Goal: Information Seeking & Learning: Check status

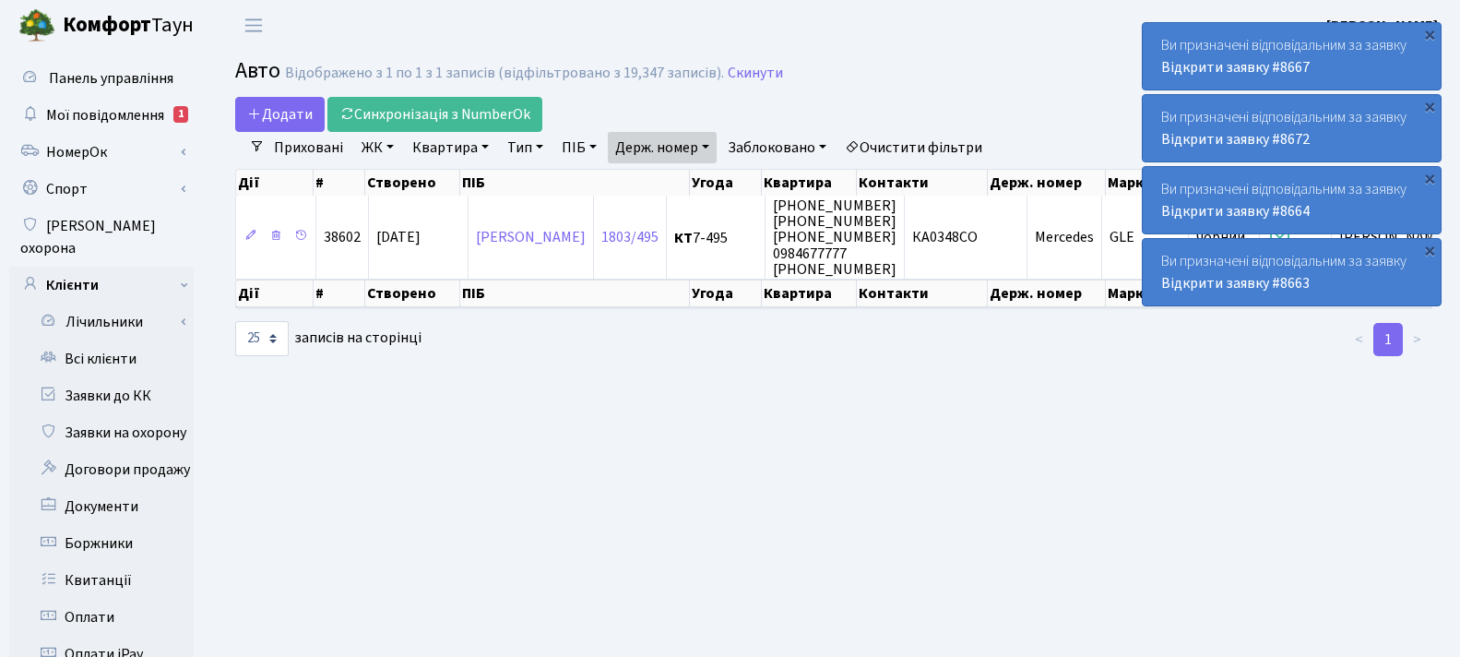
select select "25"
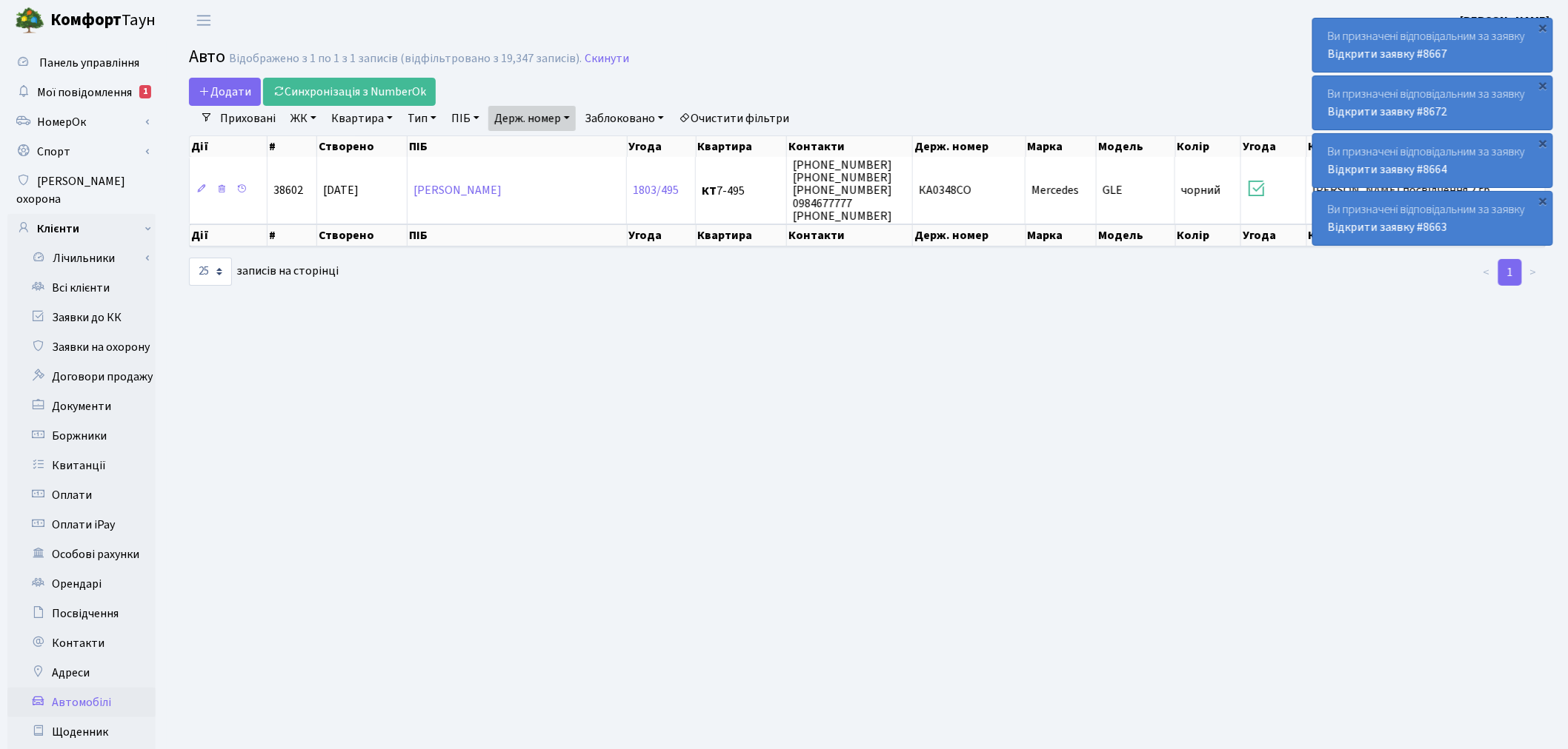
click at [551, 121] on link "Держ. номер" at bounding box center [532, 118] width 88 height 25
click at [553, 145] on input "КА0348СО" at bounding box center [533, 147] width 87 height 28
paste input "В7770НН"
type input "ВВ7770НН"
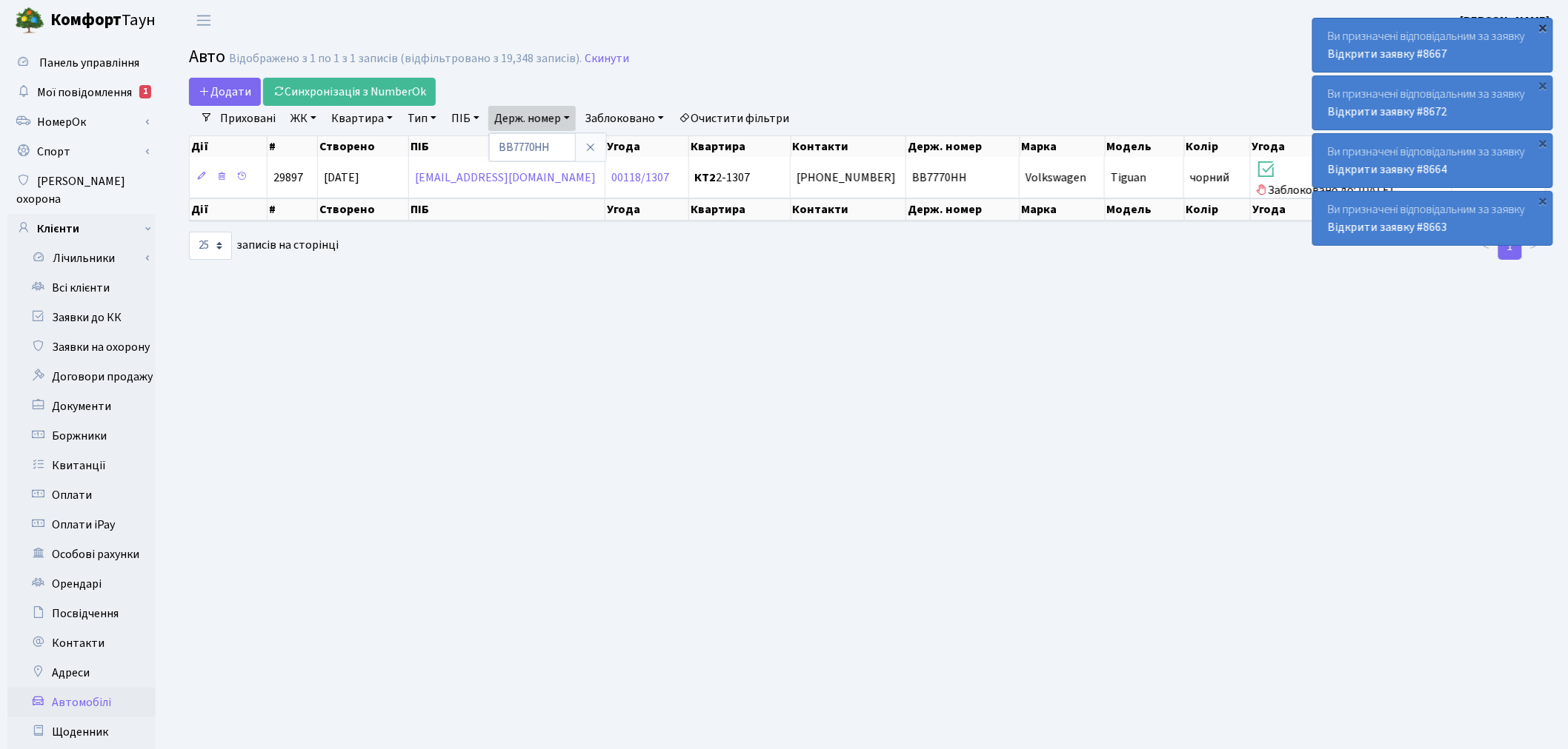
click at [1172, 20] on div "×" at bounding box center [1543, 27] width 14 height 14
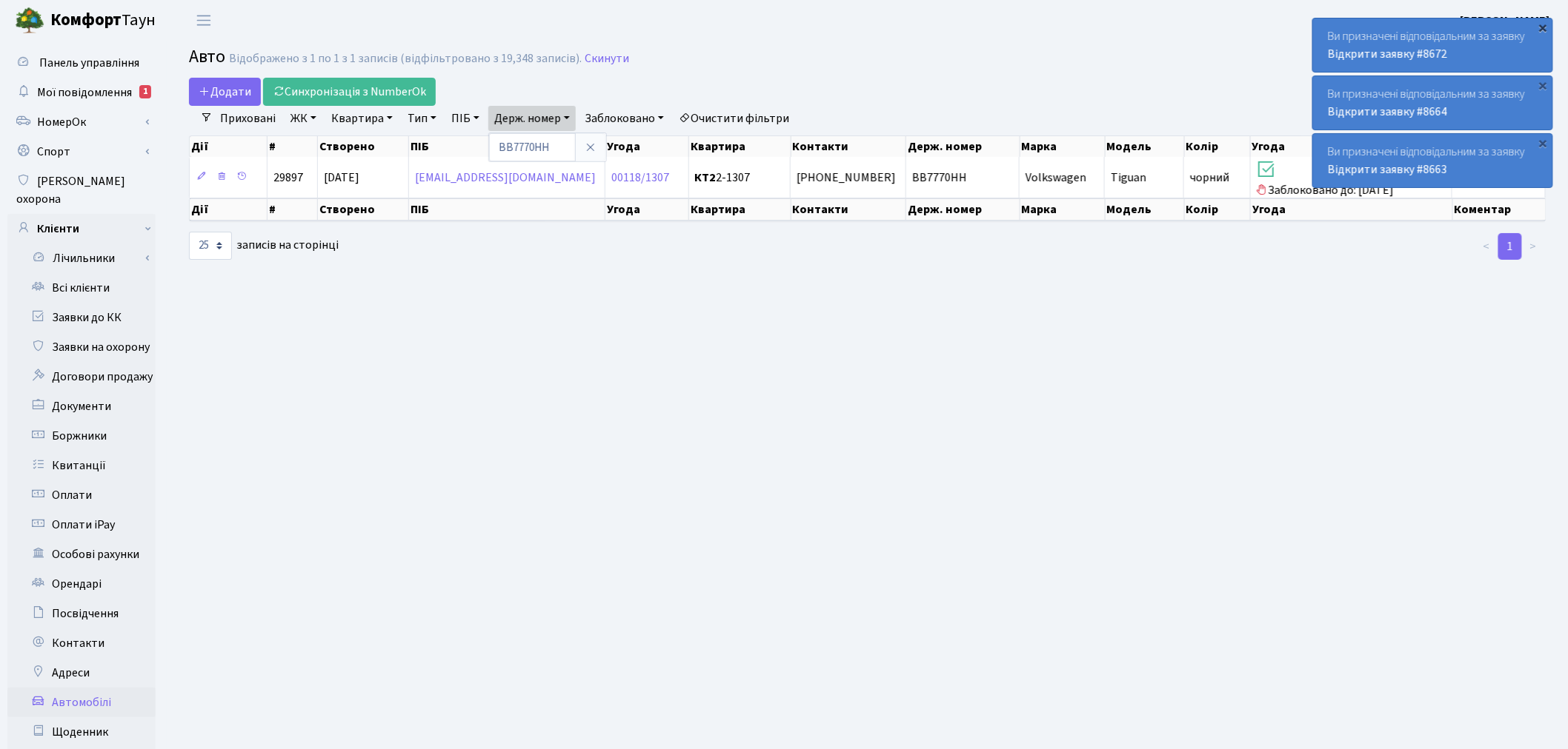
click at [1172, 24] on div "×" at bounding box center [1543, 27] width 14 height 14
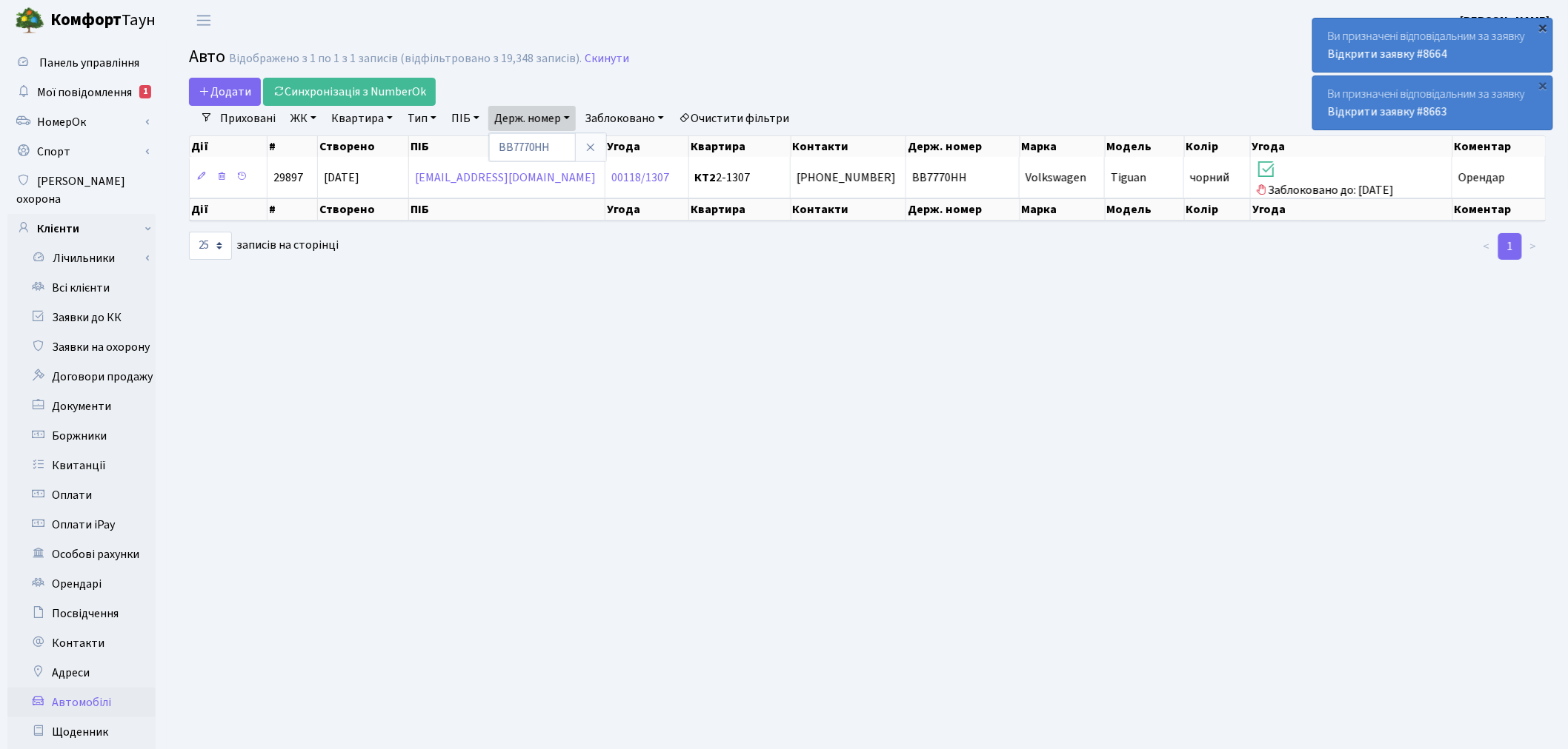
click at [1172, 23] on div "×" at bounding box center [1543, 27] width 14 height 14
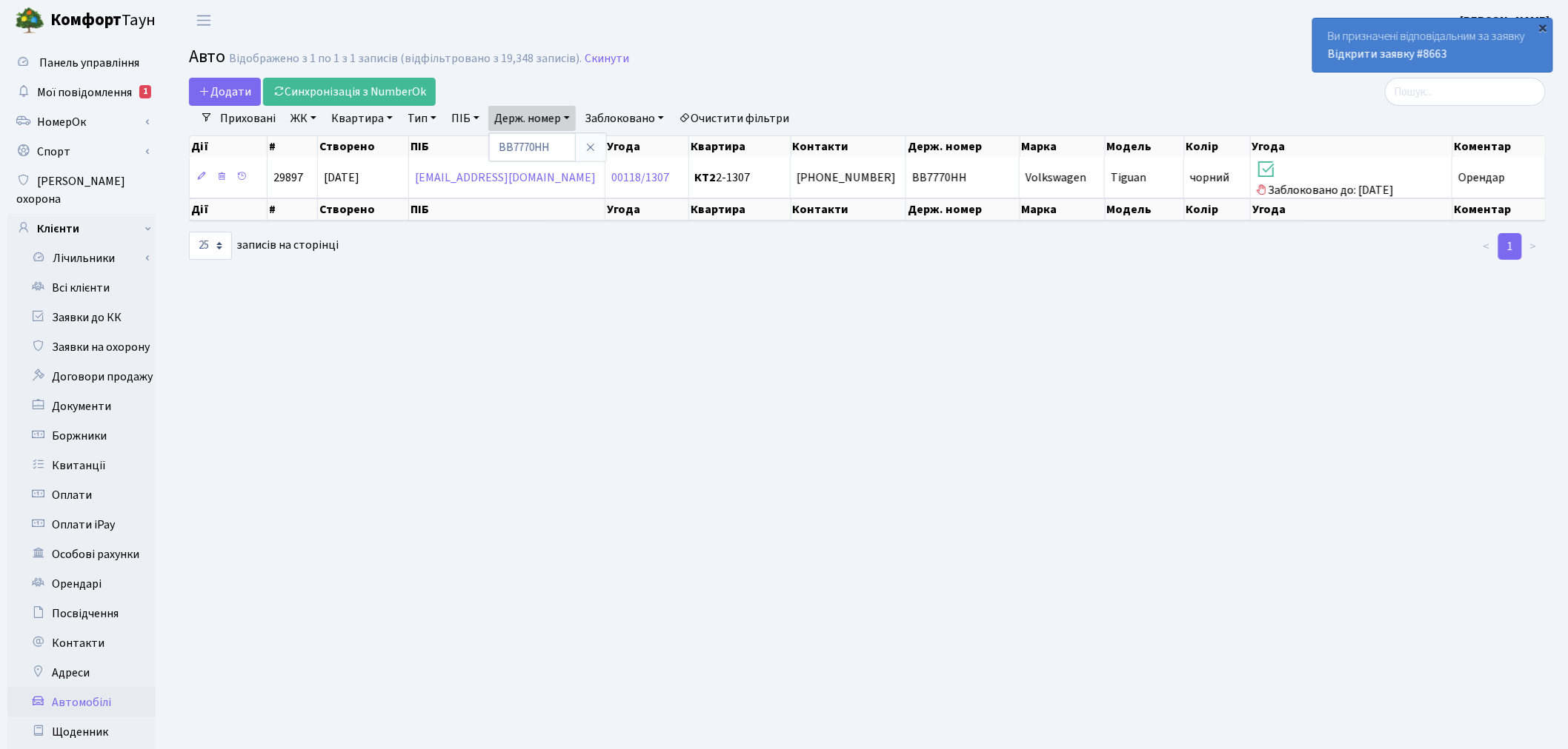
click at [1172, 23] on div "×" at bounding box center [1543, 27] width 14 height 14
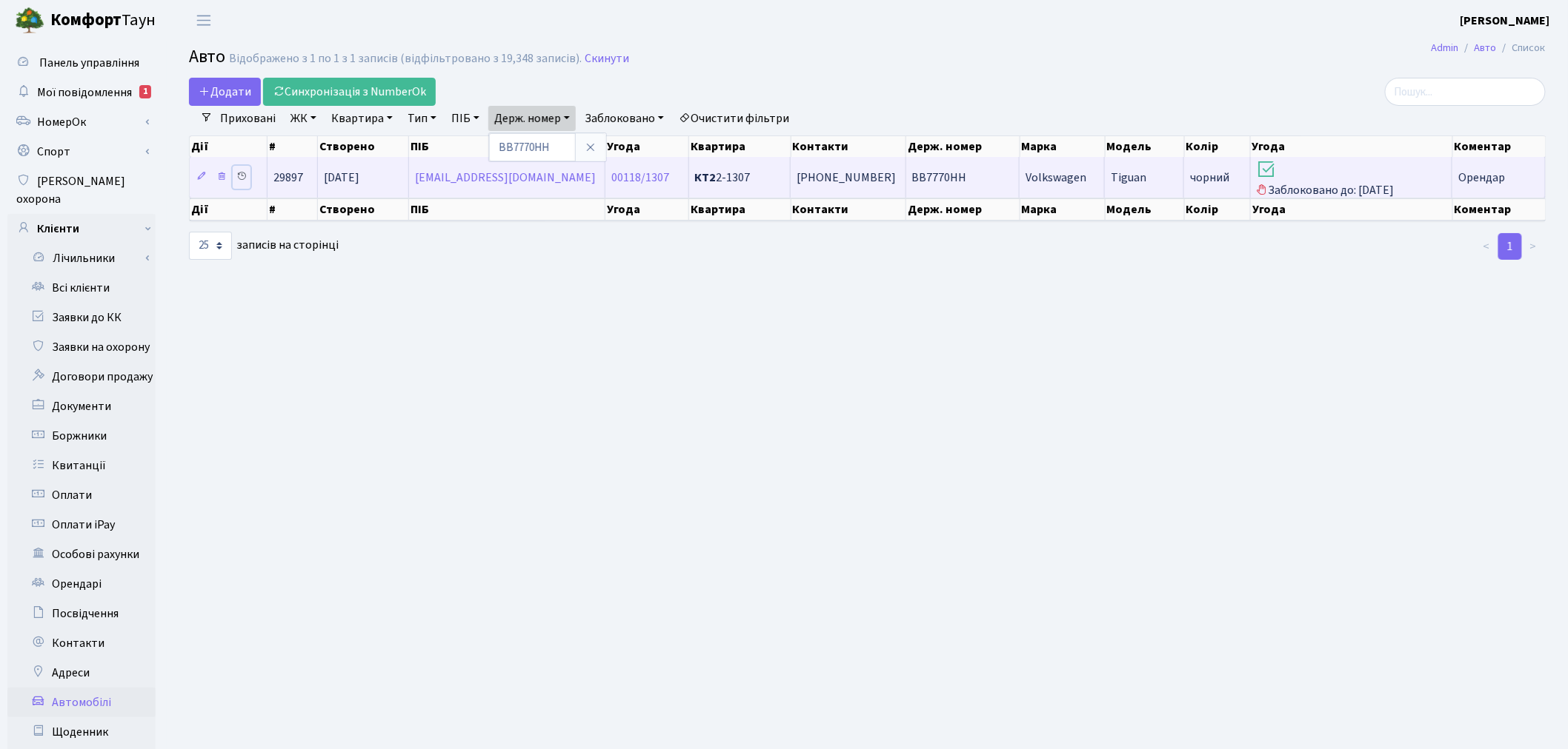
click at [244, 175] on icon at bounding box center [241, 176] width 10 height 10
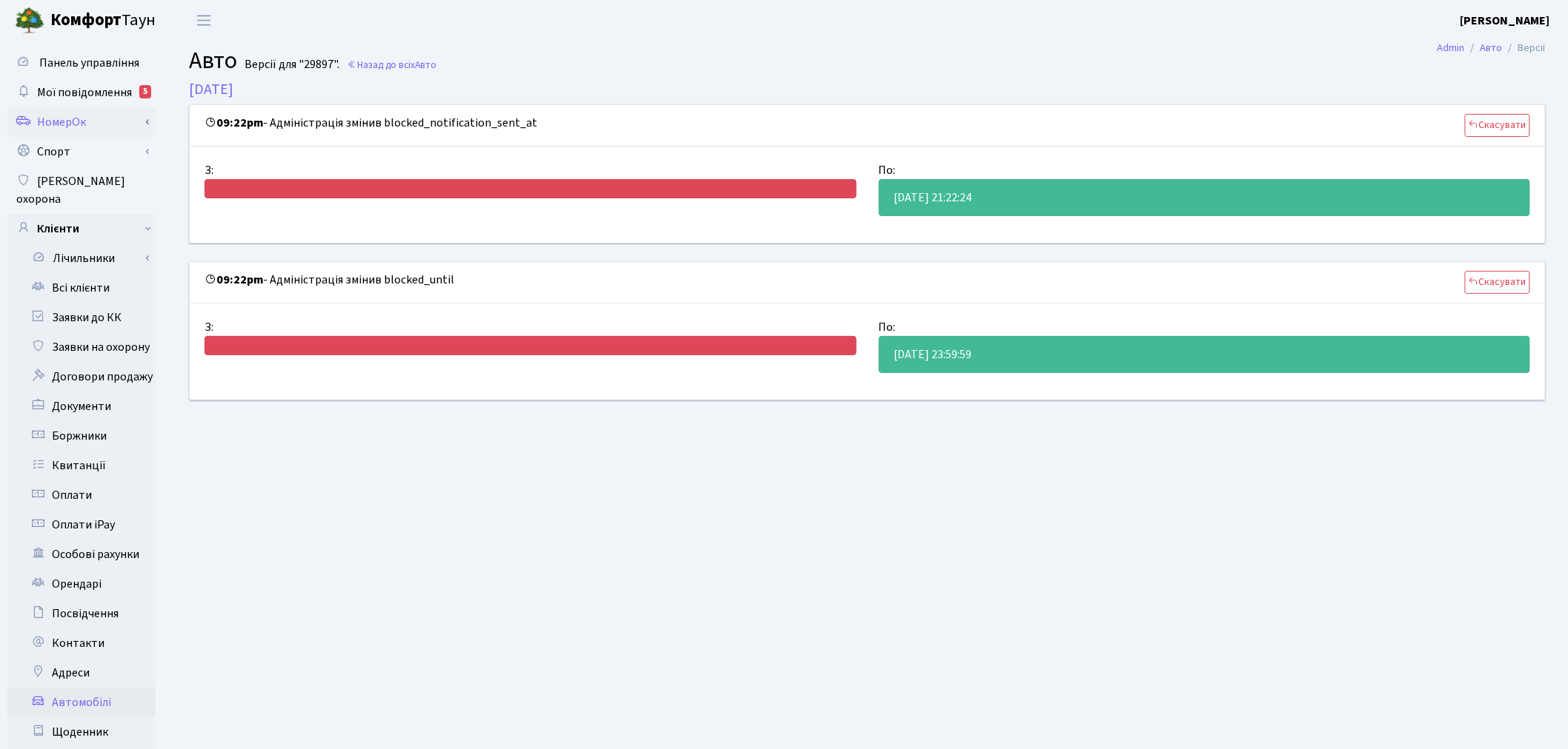
click at [84, 116] on link "НомерОк" at bounding box center [81, 122] width 148 height 30
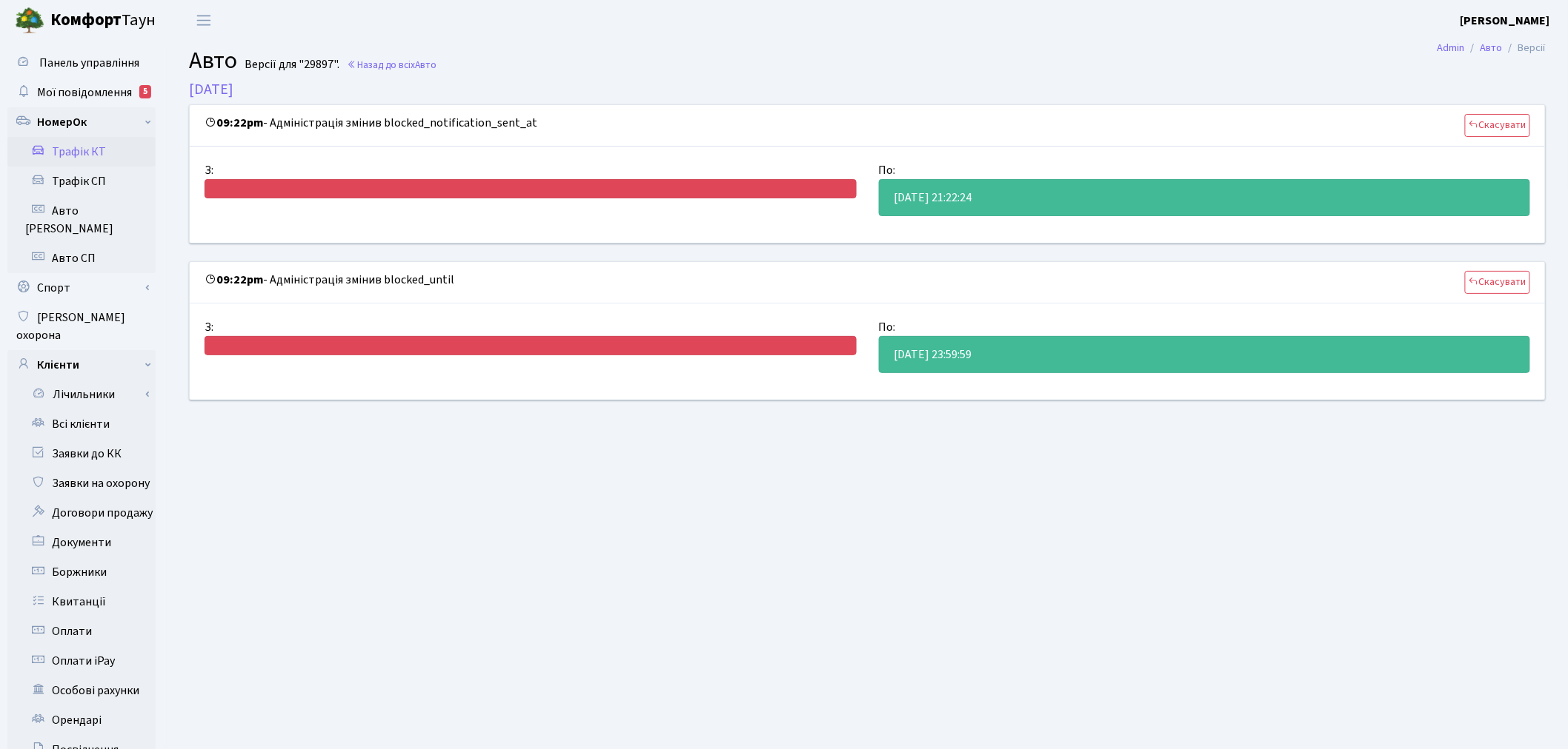
click at [116, 161] on link "Трафік КТ" at bounding box center [81, 152] width 148 height 30
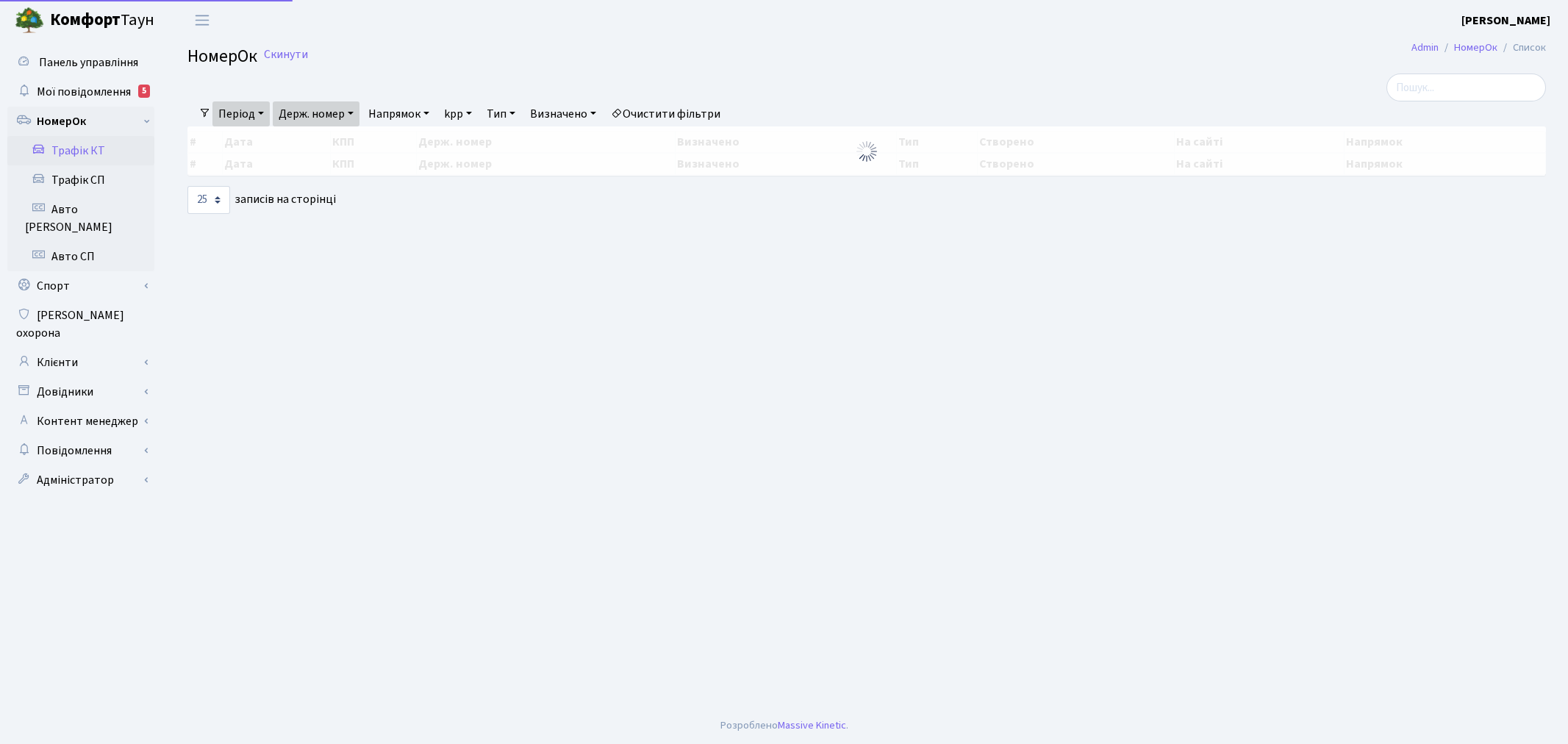
select select "25"
click at [275, 52] on link "Скинути" at bounding box center [285, 55] width 44 height 14
select select "25"
click at [332, 115] on link "Держ. номер" at bounding box center [316, 113] width 87 height 25
click at [332, 137] on input "text" at bounding box center [316, 142] width 86 height 28
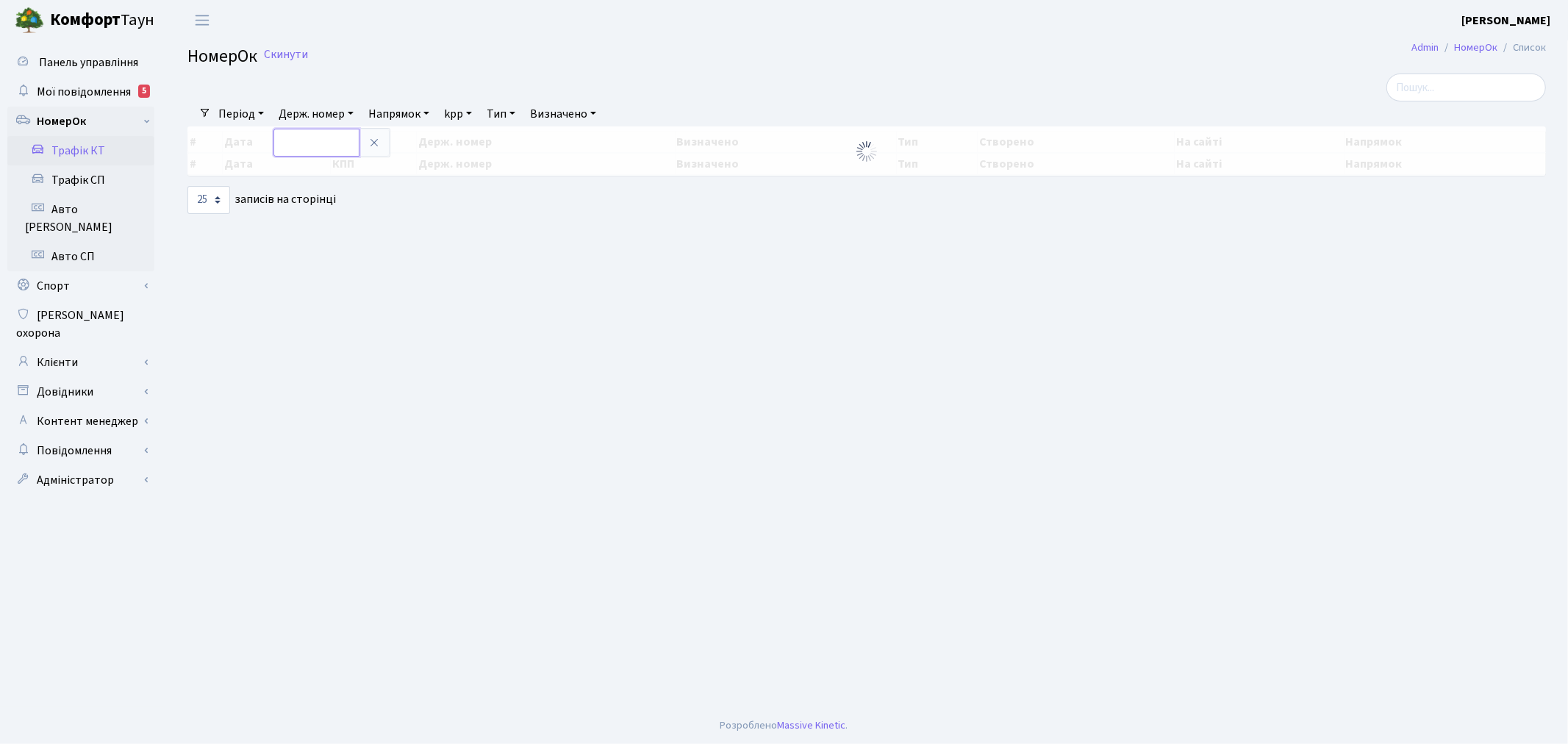
paste input "ВВ7770НН"
type input "ВВ7770НН"
click at [242, 119] on link "Період" at bounding box center [242, 113] width 57 height 25
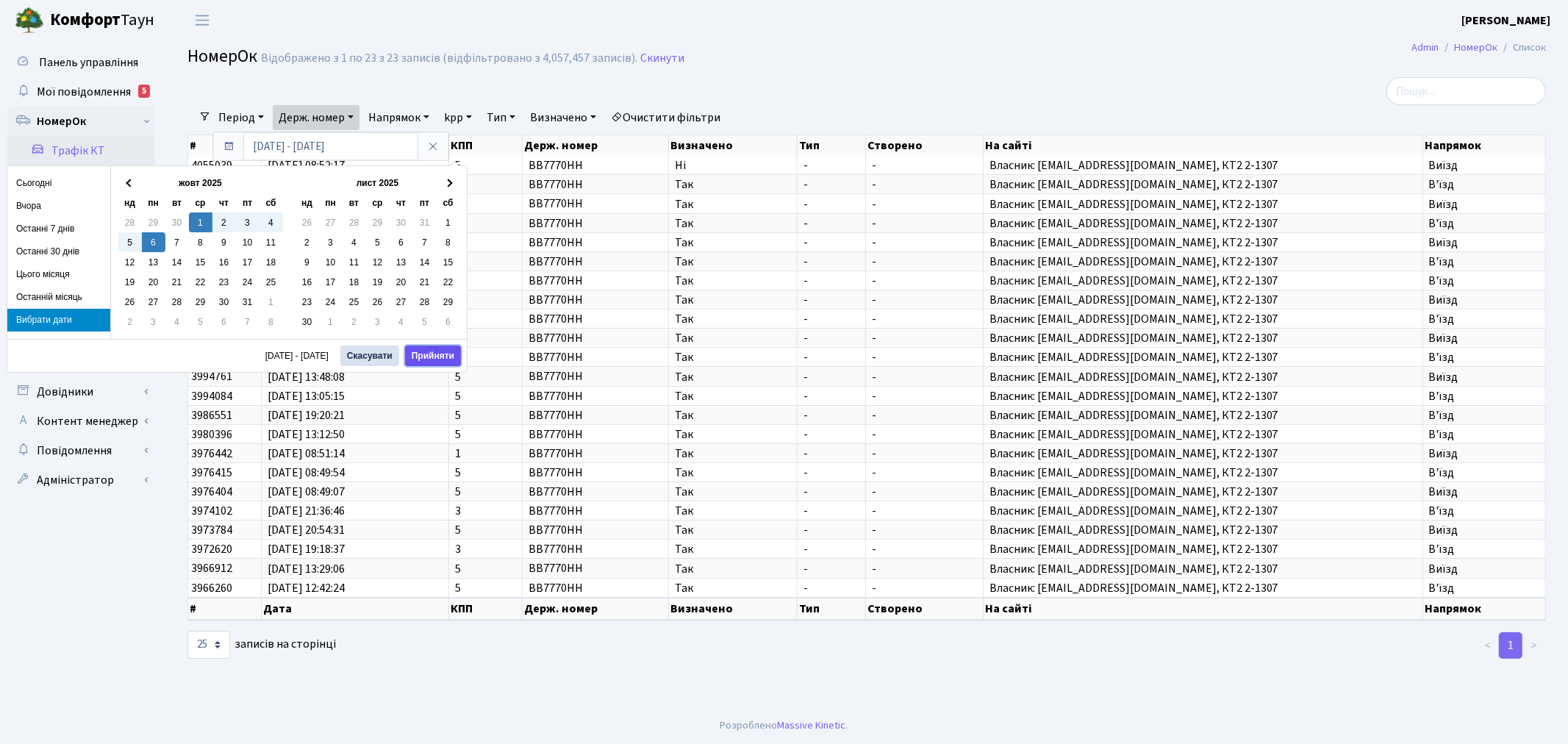
click at [442, 356] on button "Прийняти" at bounding box center [433, 356] width 56 height 21
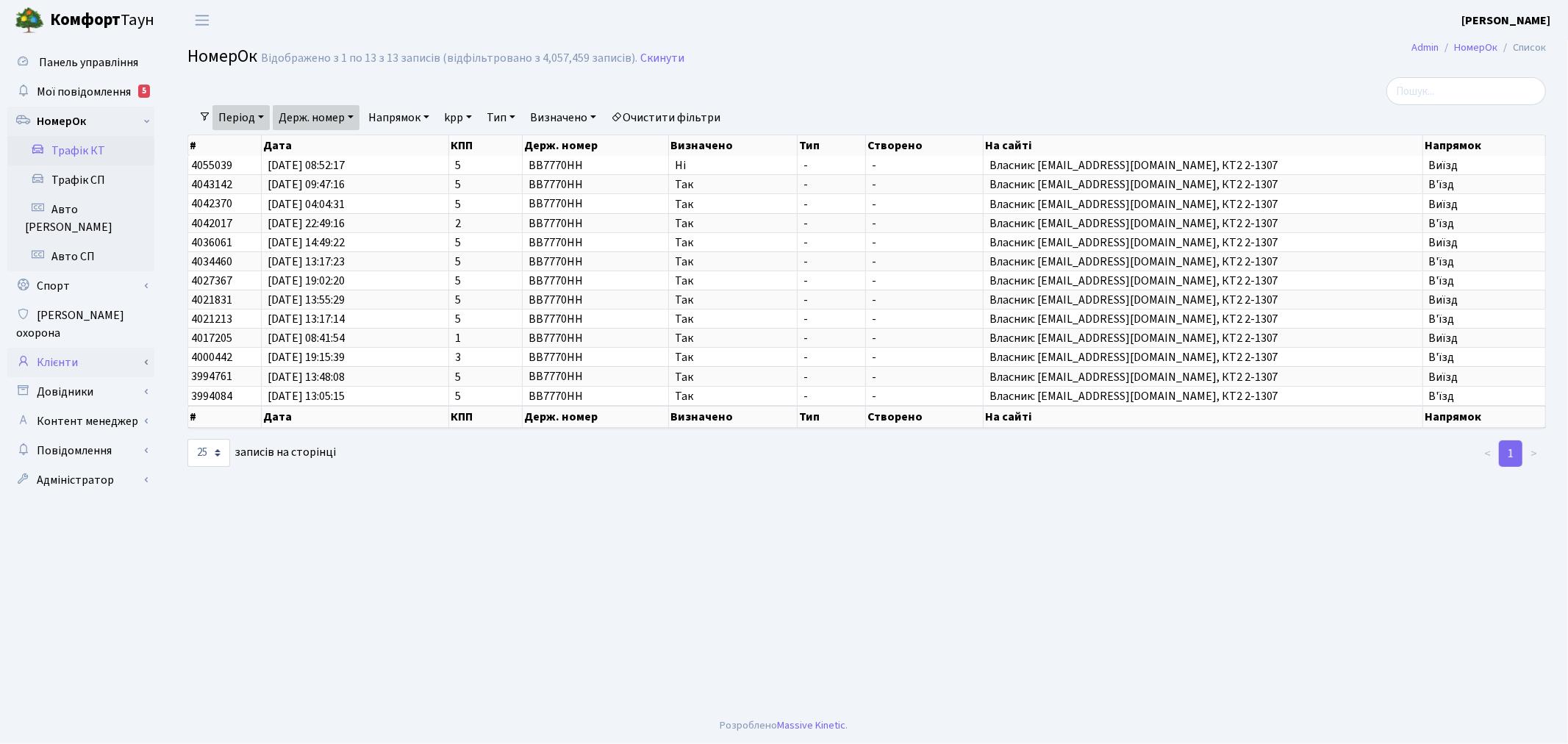
click at [120, 348] on link "Клієнти" at bounding box center [81, 362] width 147 height 30
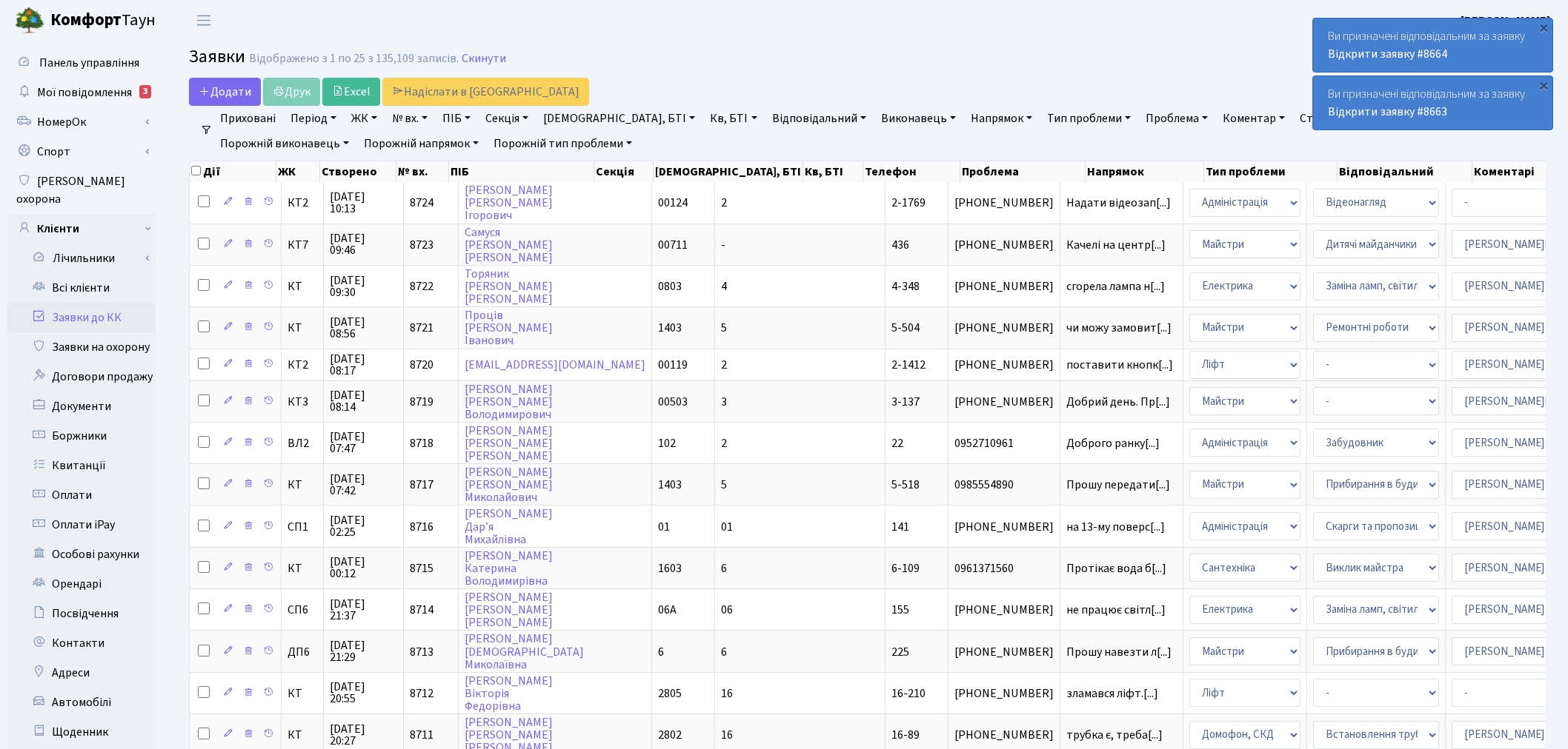
select select "56"
select select "18"
select select "25"
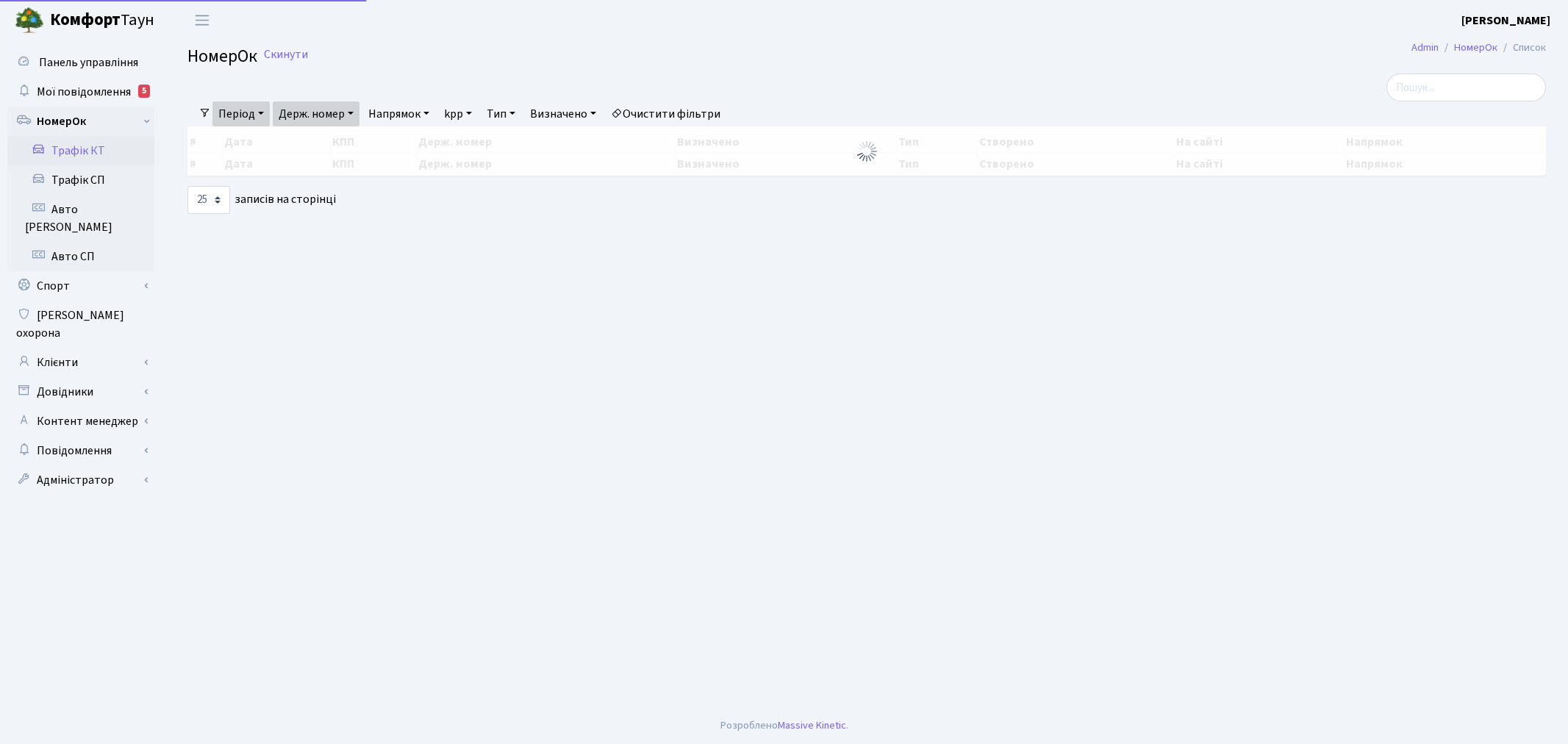
select select "25"
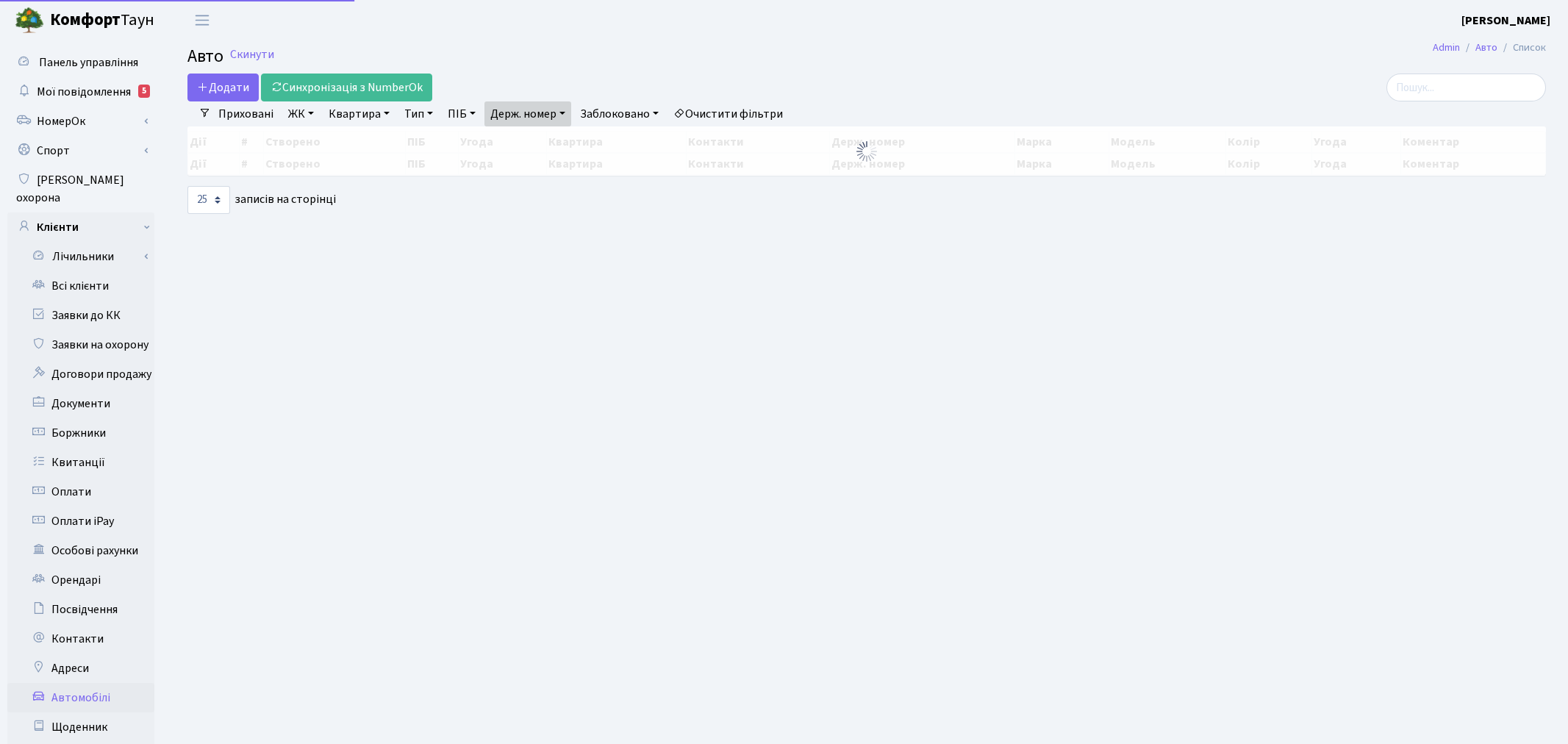
select select "25"
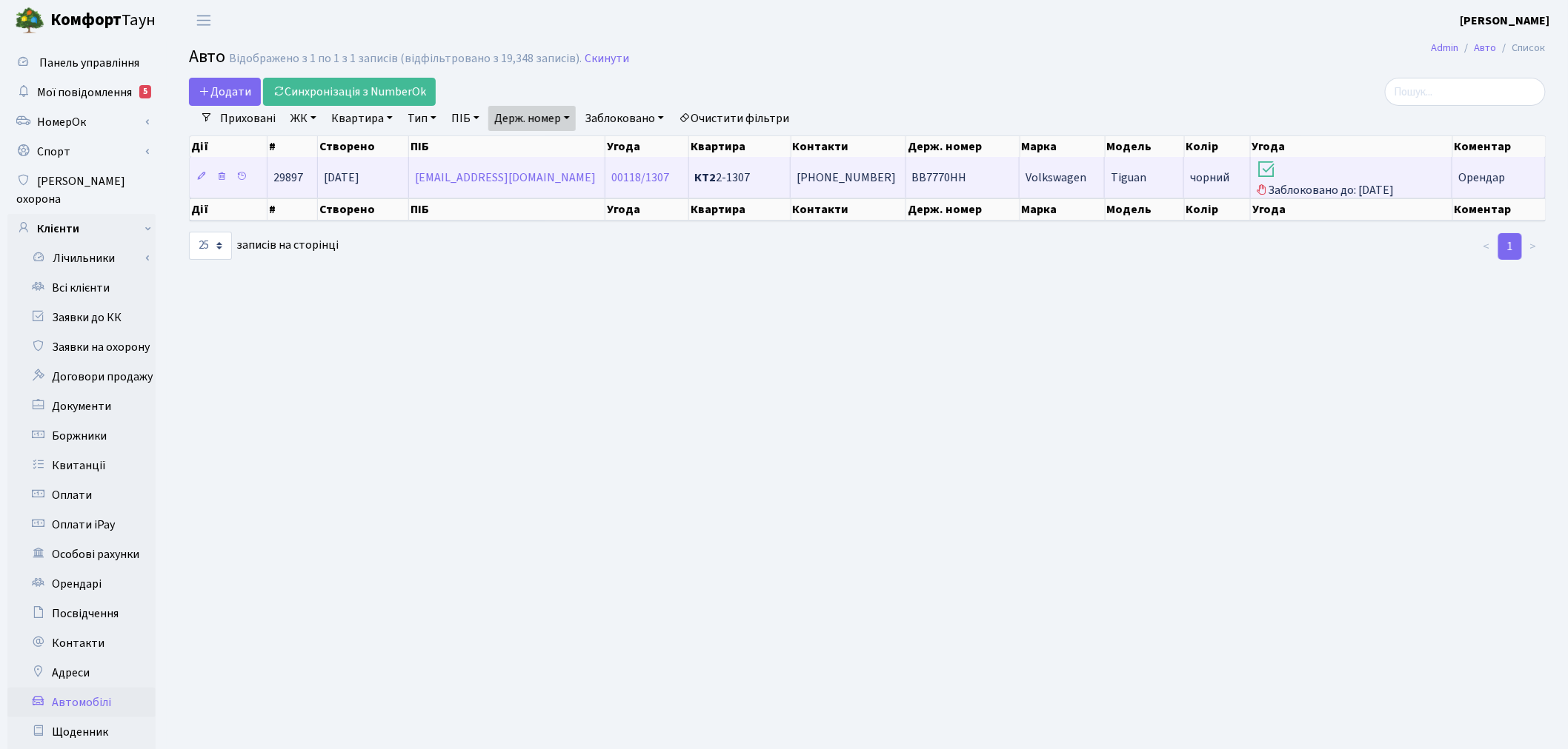
click at [1379, 182] on span "Заблоковано до: 06.10.2025" at bounding box center [1351, 178] width 190 height 40
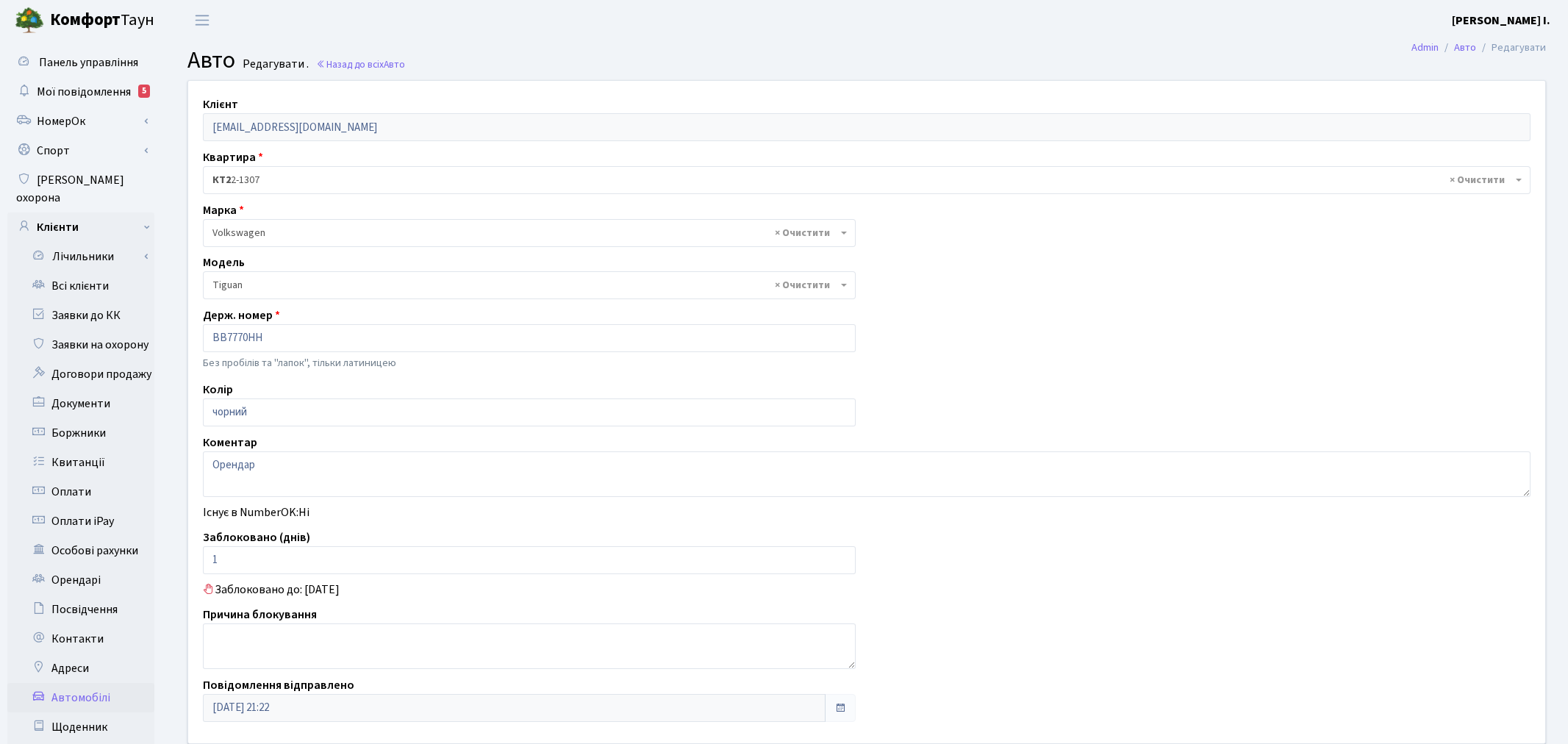
select select "2490"
click at [124, 116] on link "НомерОк" at bounding box center [81, 121] width 147 height 30
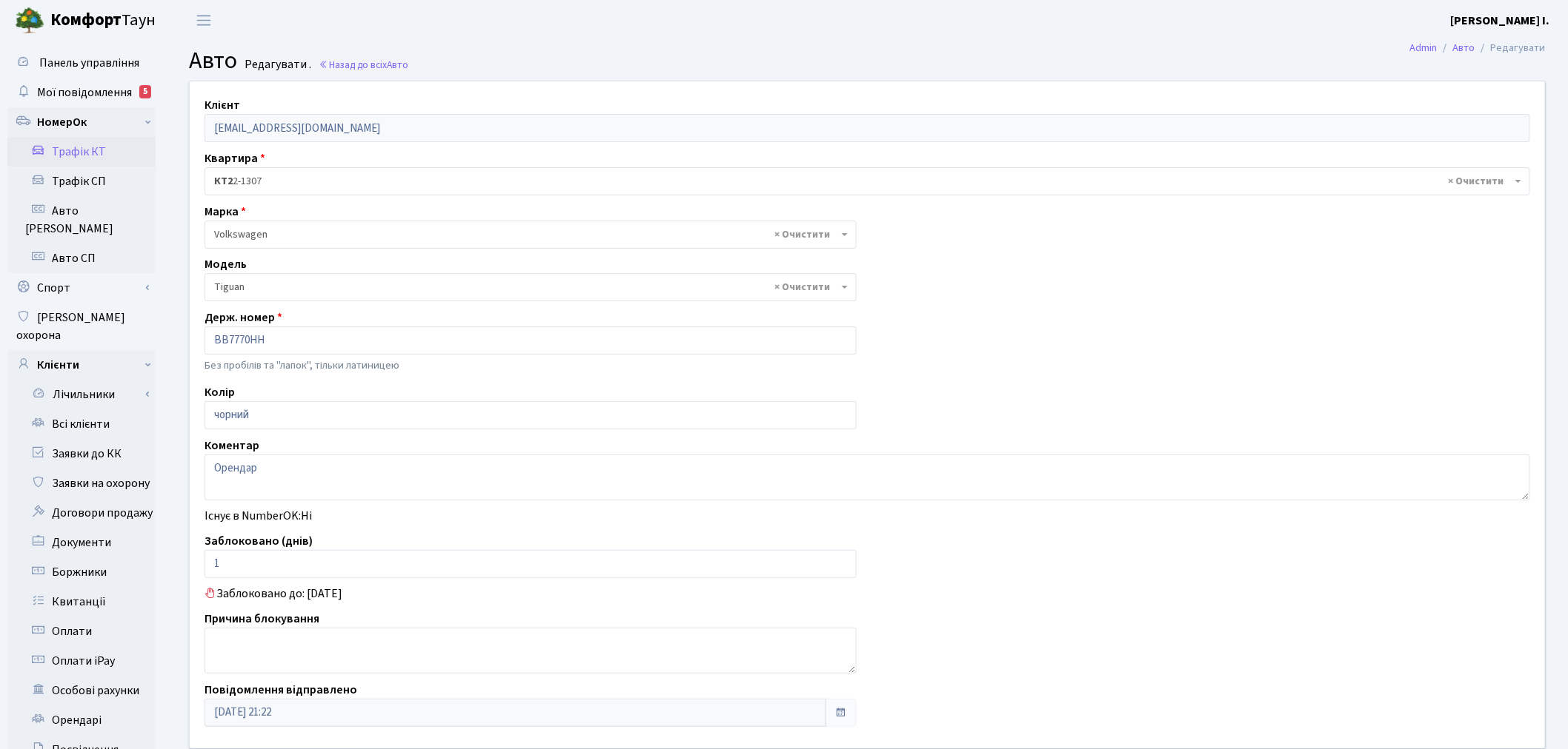
click at [125, 156] on link "Трафік КТ" at bounding box center [81, 152] width 148 height 30
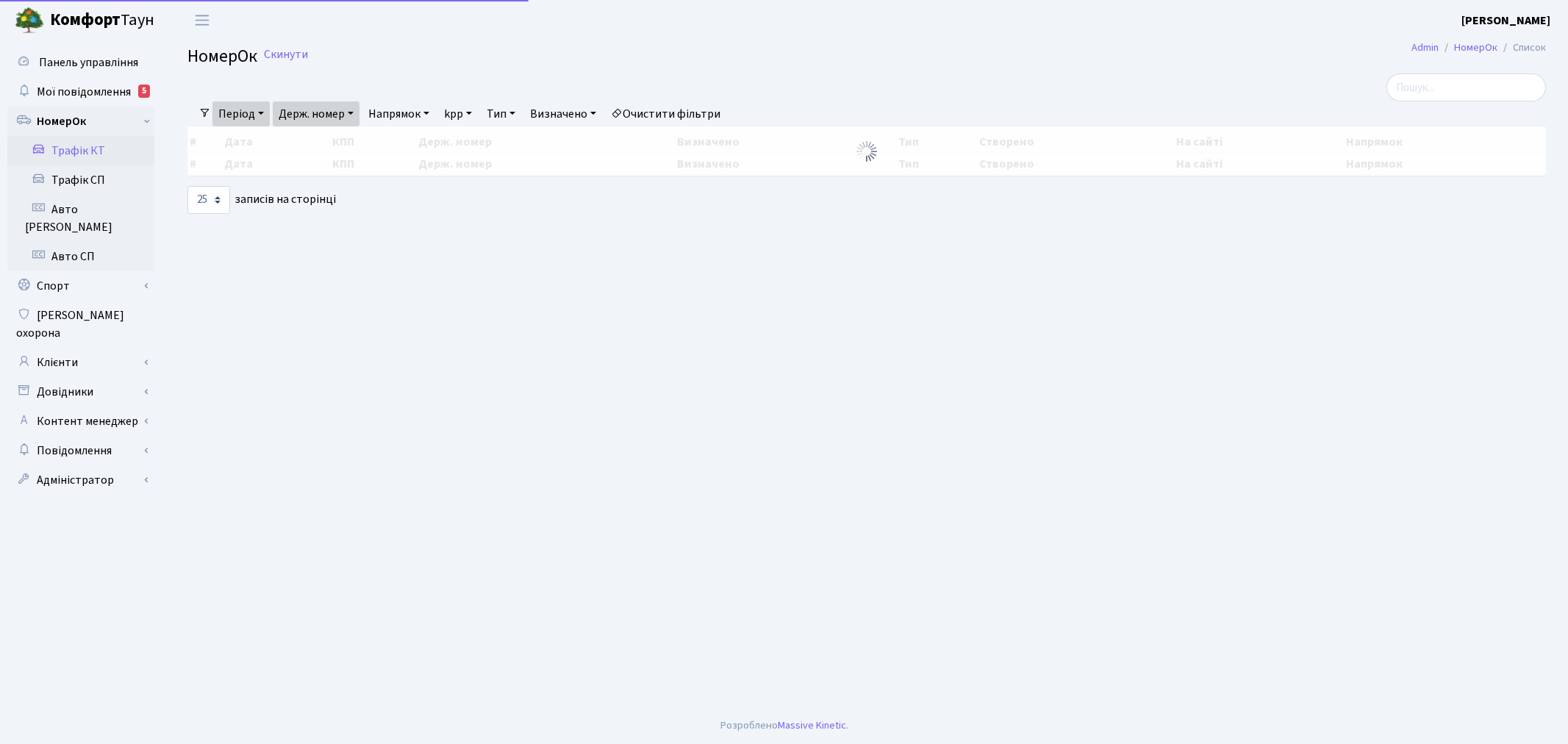
select select "25"
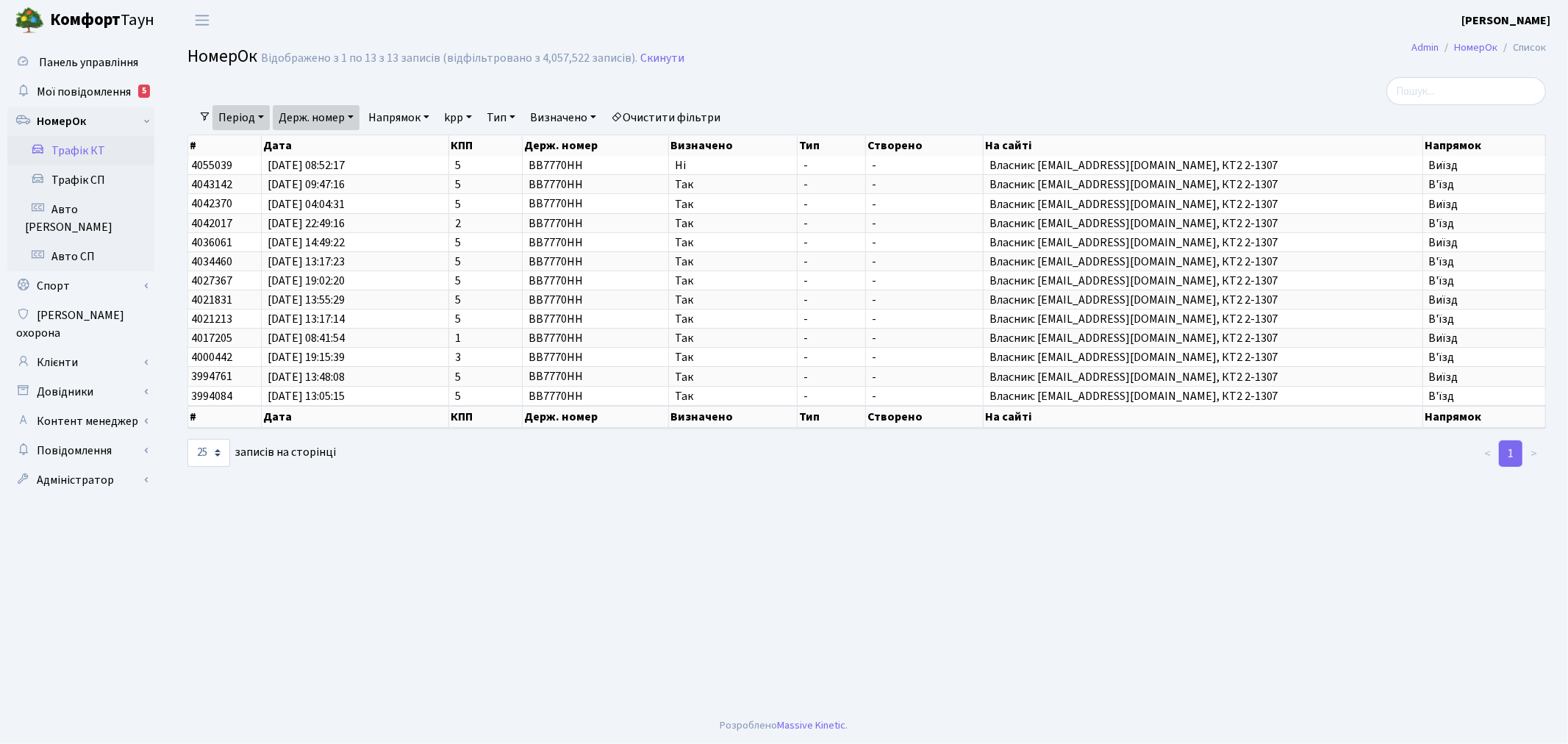
click at [1165, 151] on th "На сайті" at bounding box center [1204, 146] width 440 height 21
click at [1165, 165] on span "Власник: [EMAIL_ADDRESS][DOMAIN_NAME], КТ2 2-1307" at bounding box center [1203, 165] width 427 height 12
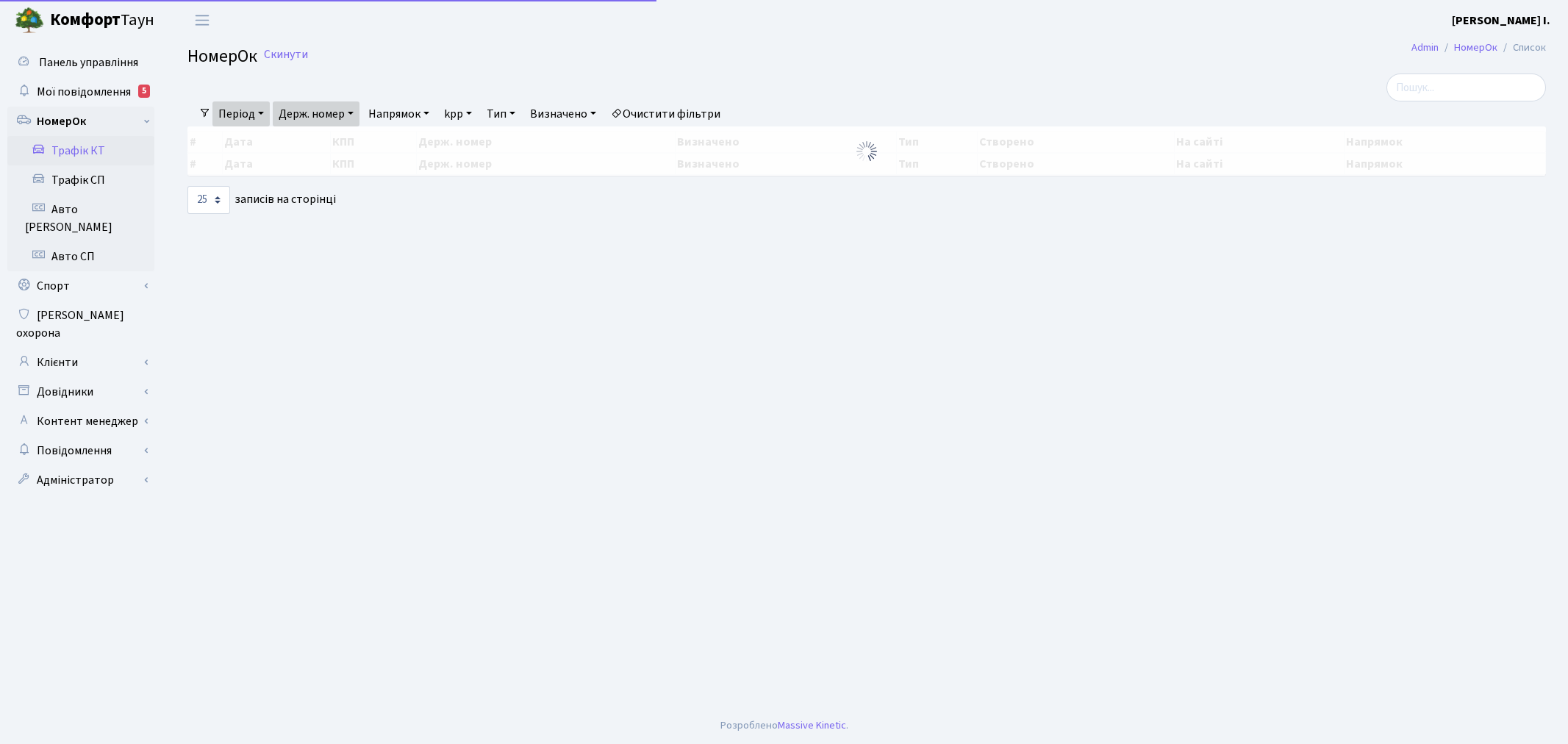
select select "25"
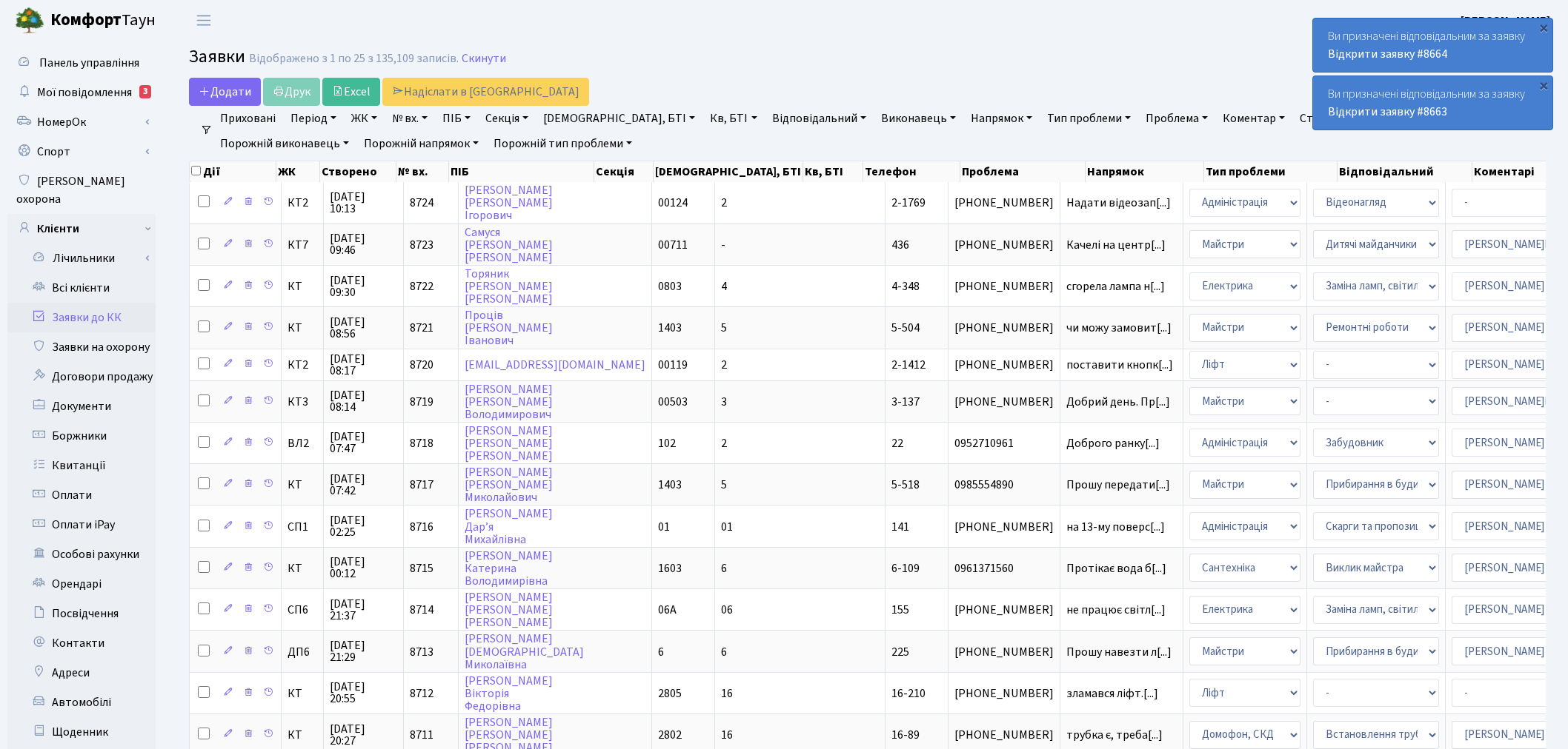
select select "56"
select select "18"
select select "25"
